Goal: Contribute content

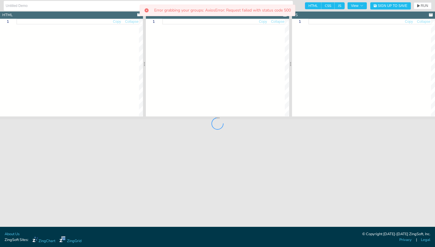
type input "jsdocs zing-grid config external example"
type textarea "<!DOCTYPE html> <html> <head> <meta charset="utf-8"> <title>ZingGrid Demo</titl…"
type textarea "html, body { height:100%; width:100%; margin:0; padding:0; }"
type textarea "let myConfig = { columns: [ { index: "name", header: "Actor/Actress Name" } ], …"
